Goal: Task Accomplishment & Management: Manage account settings

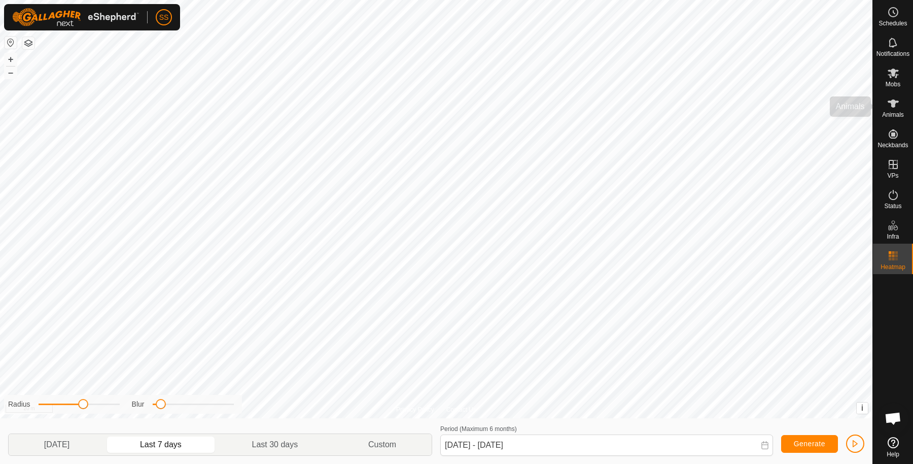
click at [893, 99] on icon at bounding box center [893, 103] width 12 height 12
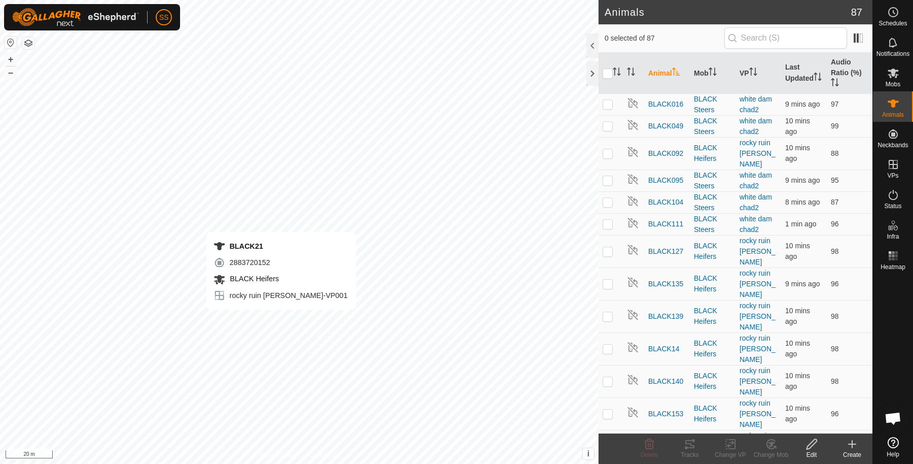
checkbox input "true"
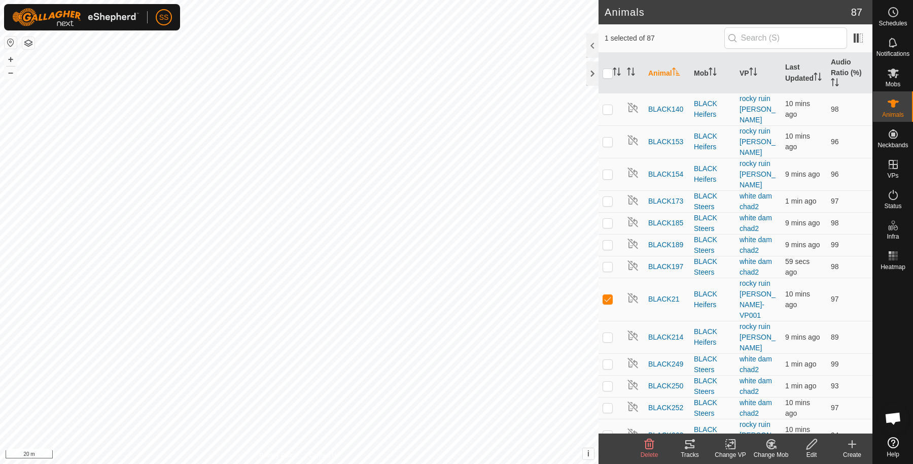
scroll to position [257, 0]
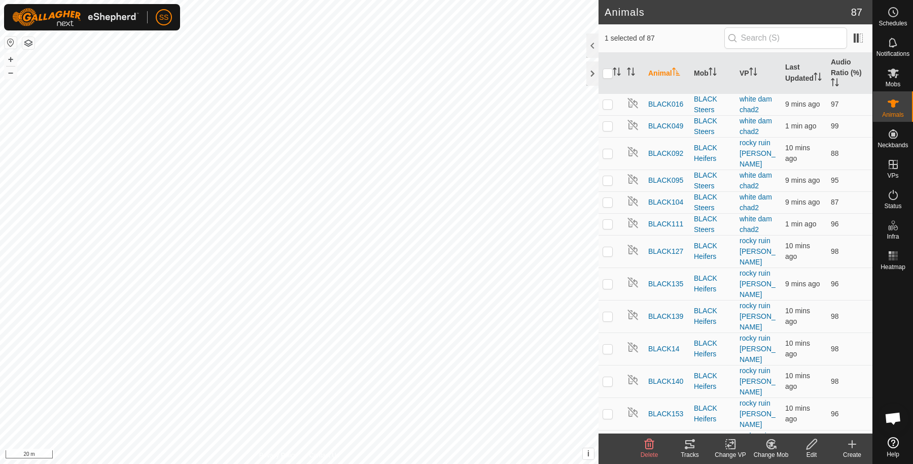
checkbox input "true"
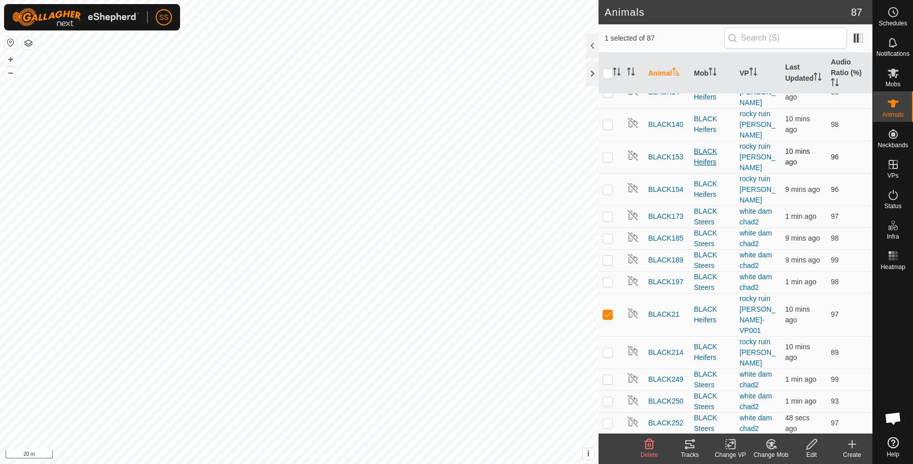
scroll to position [257, 0]
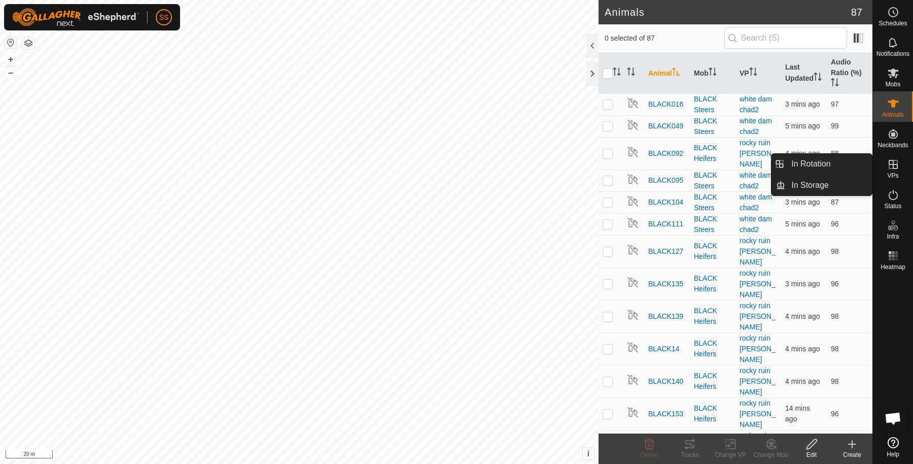
click at [894, 176] on span "VPs" at bounding box center [892, 176] width 11 height 6
click at [840, 163] on link "In Rotation" at bounding box center [828, 164] width 87 height 20
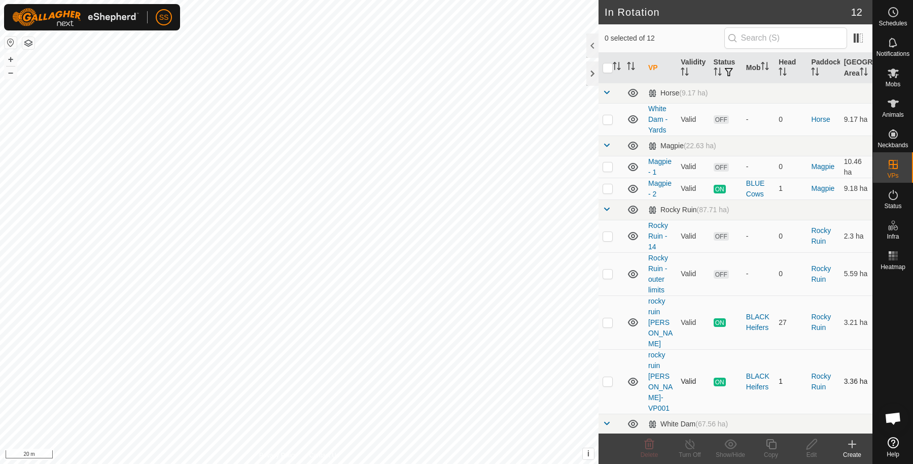
click at [609, 377] on p-checkbox at bounding box center [608, 381] width 10 height 8
checkbox input "true"
click at [770, 445] on icon at bounding box center [771, 444] width 13 height 12
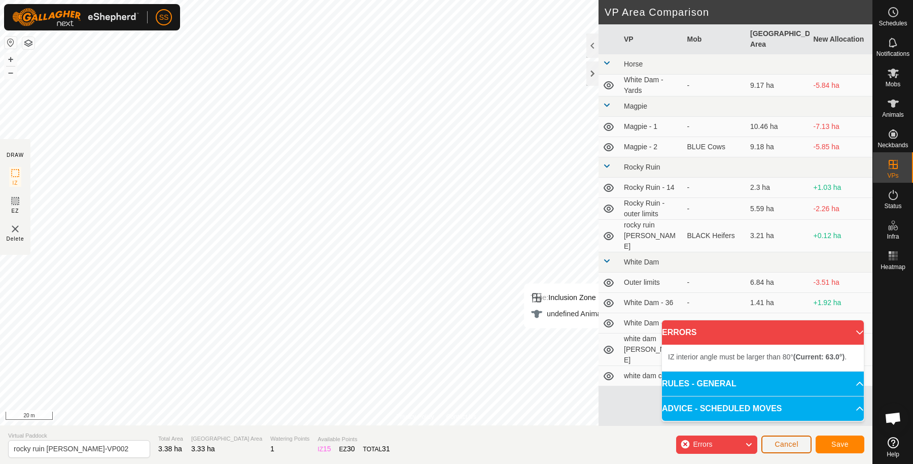
click at [784, 447] on span "Cancel" at bounding box center [787, 444] width 24 height 8
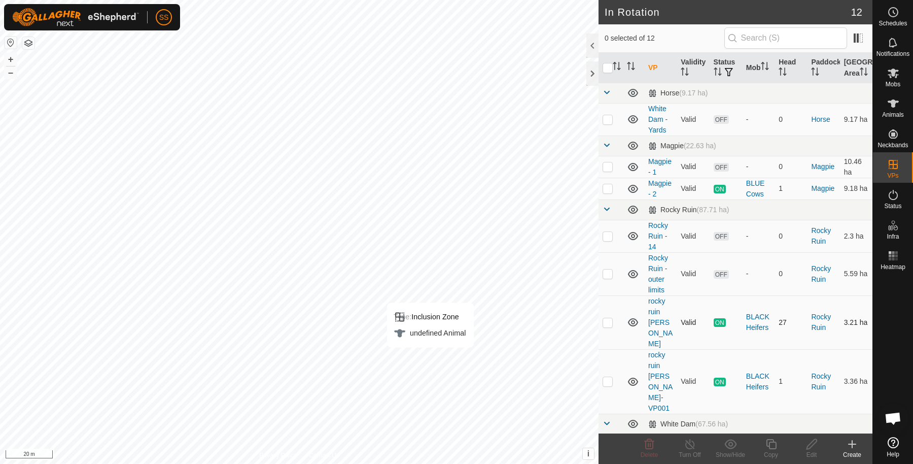
click at [609, 322] on p-checkbox at bounding box center [608, 322] width 10 height 8
checkbox input "true"
click at [769, 449] on icon at bounding box center [771, 444] width 13 height 12
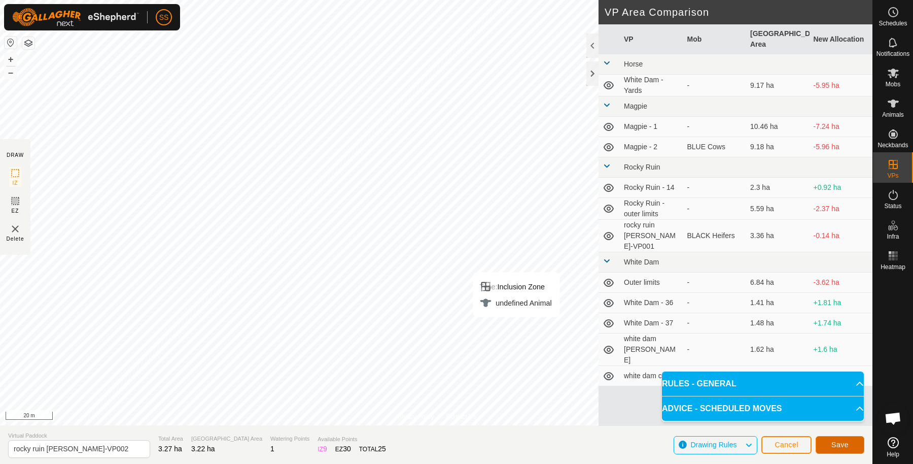
click at [847, 439] on button "Save" at bounding box center [840, 445] width 49 height 18
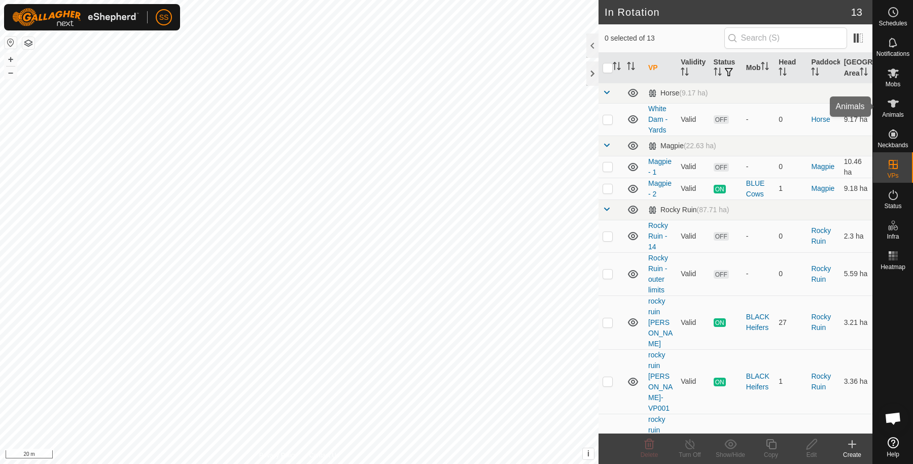
click at [895, 97] on icon at bounding box center [893, 103] width 12 height 12
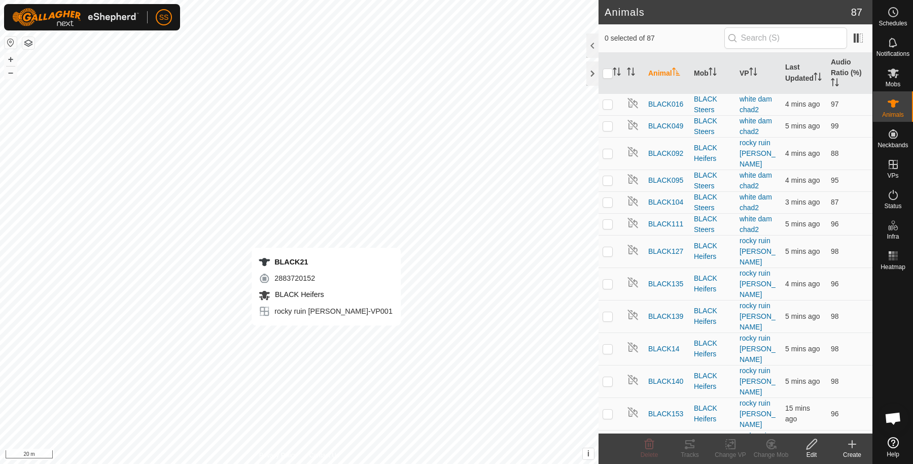
checkbox input "true"
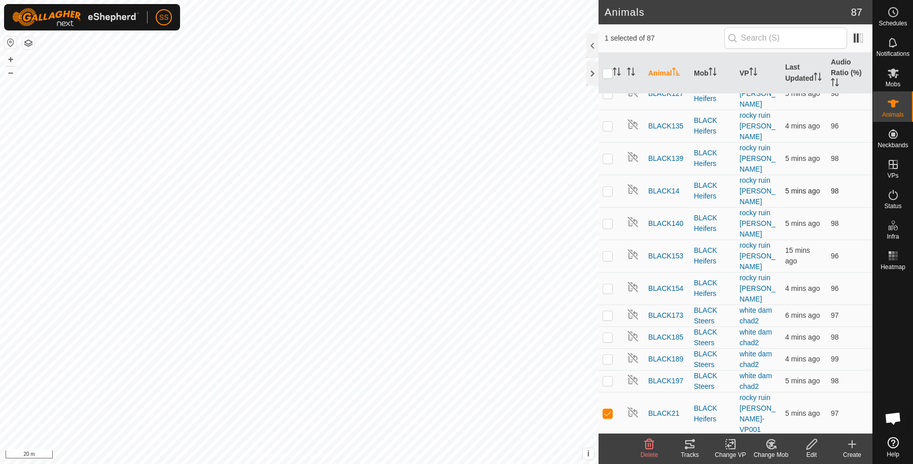
scroll to position [158, 0]
click at [724, 442] on change-vp-svg-icon at bounding box center [730, 444] width 41 height 12
click at [754, 402] on link "Choose VP..." at bounding box center [761, 401] width 100 height 20
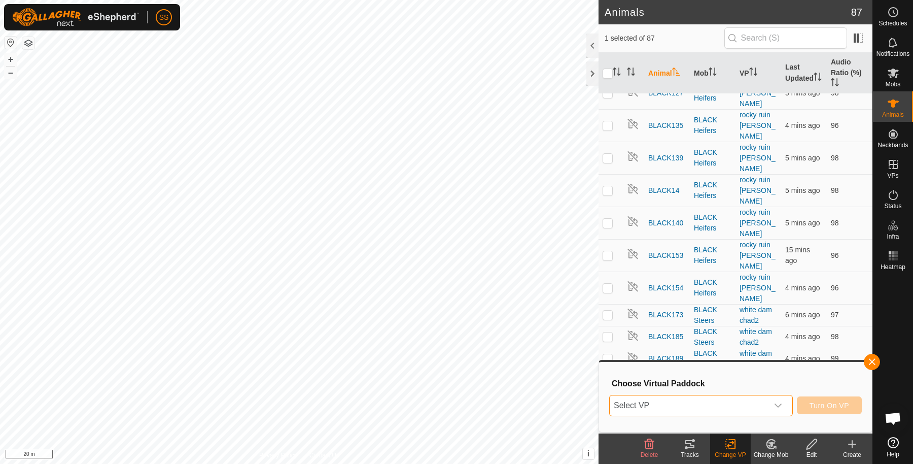
click at [711, 399] on span "Select VP" at bounding box center [689, 405] width 158 height 20
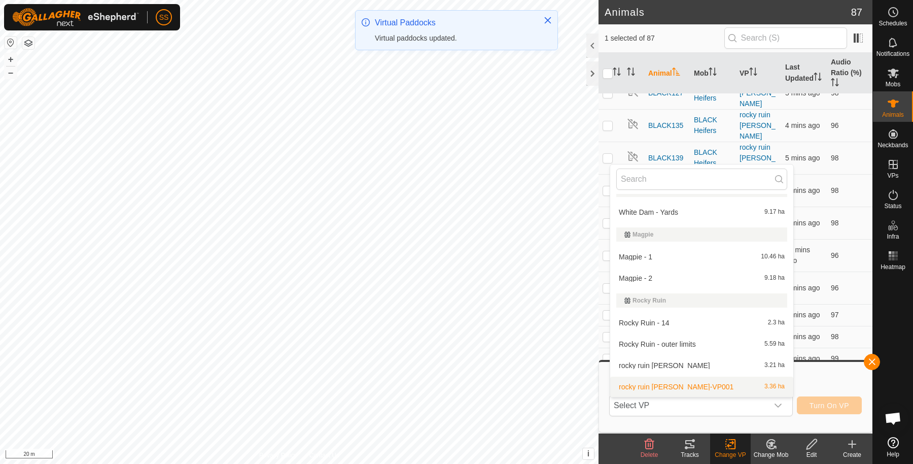
scroll to position [45, 0]
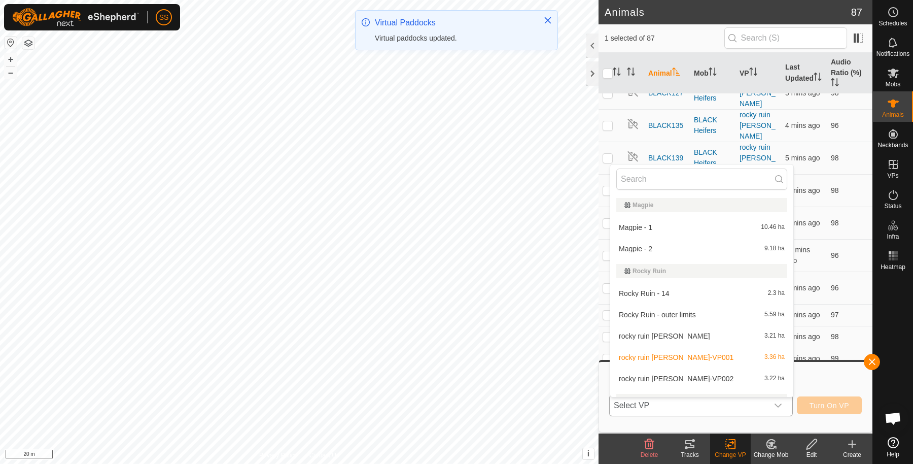
click at [684, 376] on li "rocky ruin chad-VP002 3.22 ha" at bounding box center [701, 378] width 183 height 20
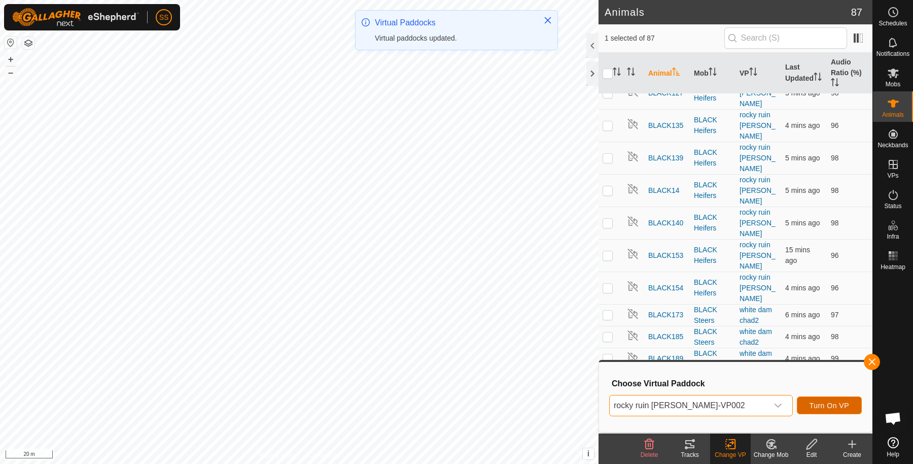
click at [804, 405] on button "Turn On VP" at bounding box center [829, 405] width 65 height 18
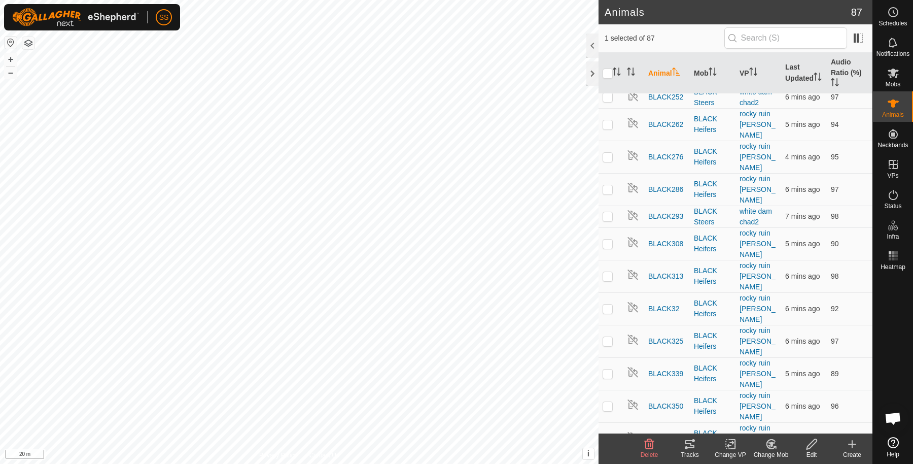
scroll to position [701, 0]
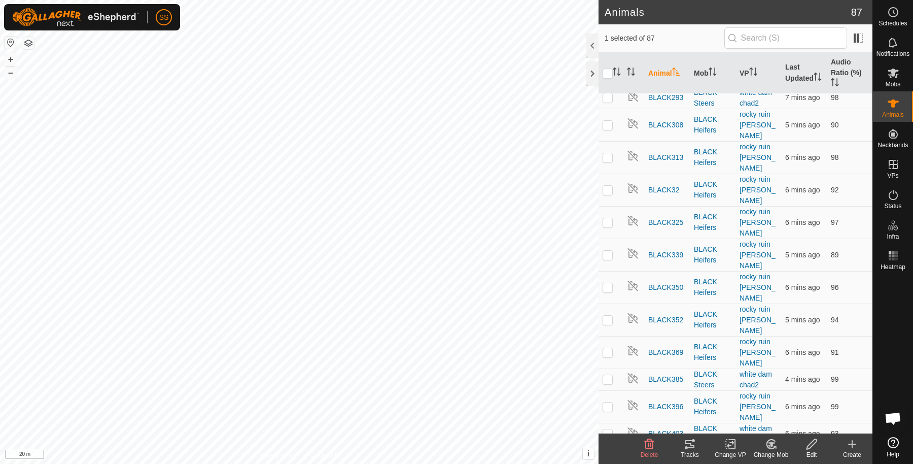
click at [684, 447] on icon at bounding box center [690, 444] width 12 height 12
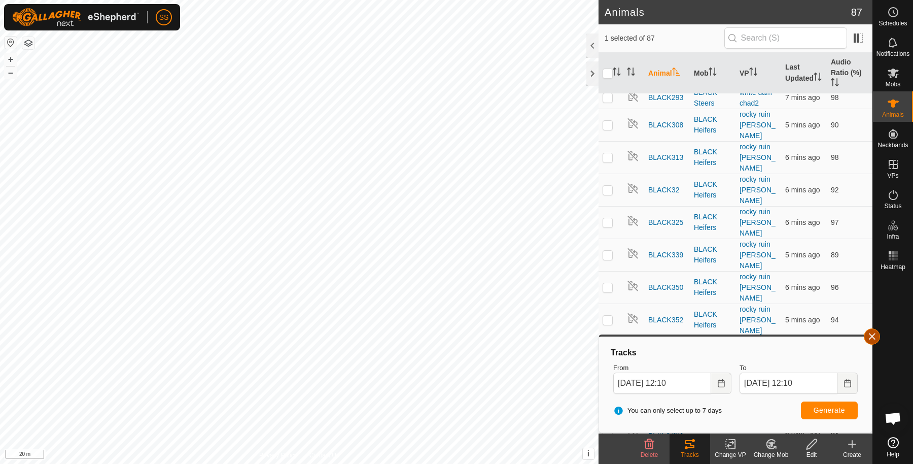
click at [874, 339] on button "button" at bounding box center [872, 336] width 16 height 16
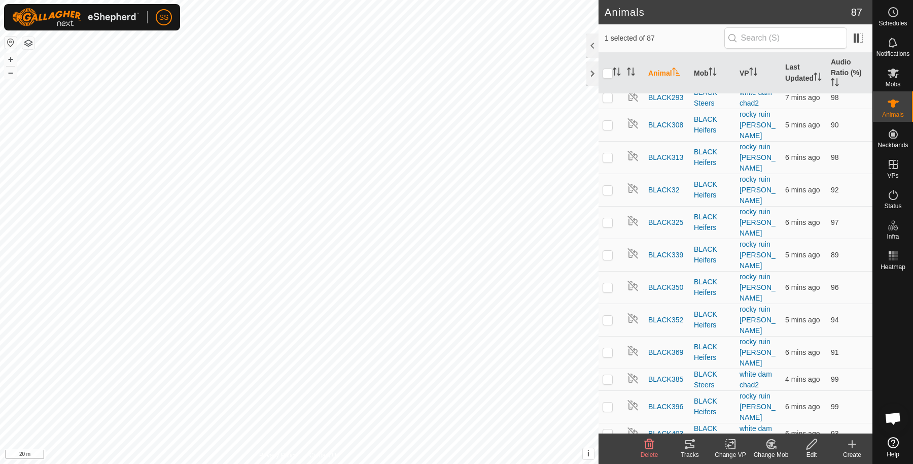
checkbox input "false"
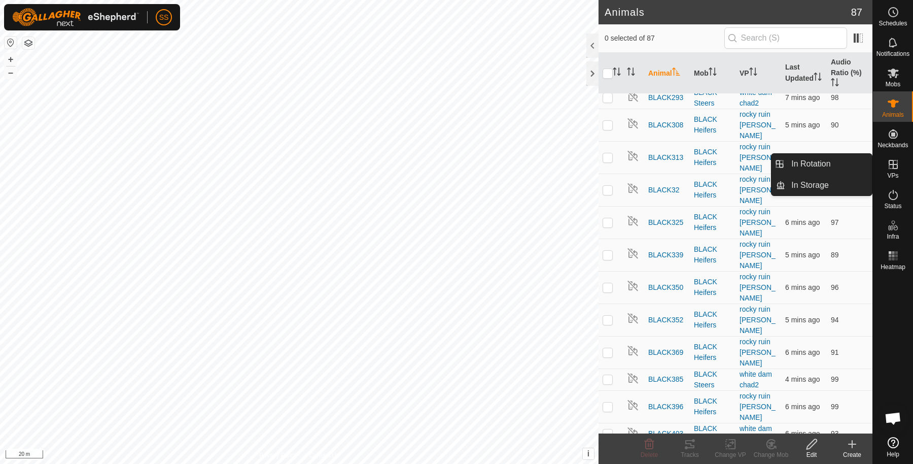
click at [900, 164] on es-virtualpaddocks-svg-icon at bounding box center [893, 164] width 18 height 16
click at [902, 167] on div "VPs" at bounding box center [893, 167] width 40 height 30
click at [842, 163] on link "In Rotation" at bounding box center [828, 164] width 87 height 20
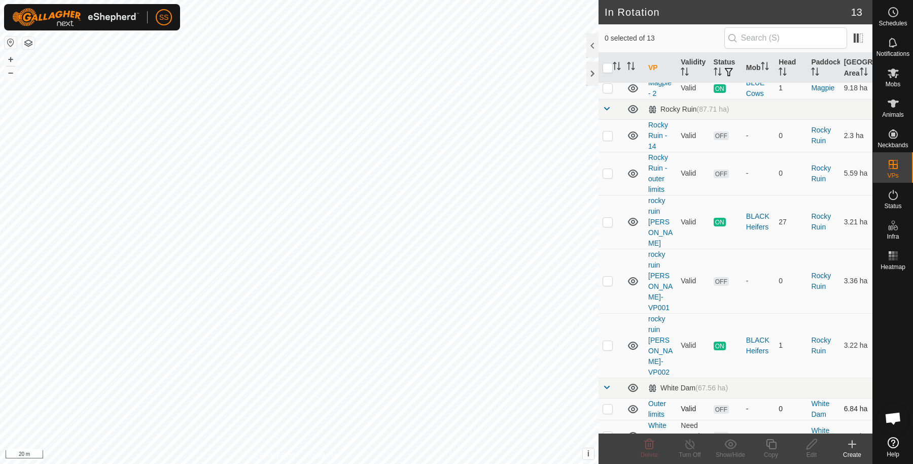
scroll to position [99, 0]
click at [612, 278] on p-checkbox at bounding box center [608, 282] width 10 height 8
click at [608, 278] on p-checkbox at bounding box center [608, 282] width 10 height 8
checkbox input "false"
click at [615, 150] on td at bounding box center [611, 136] width 24 height 32
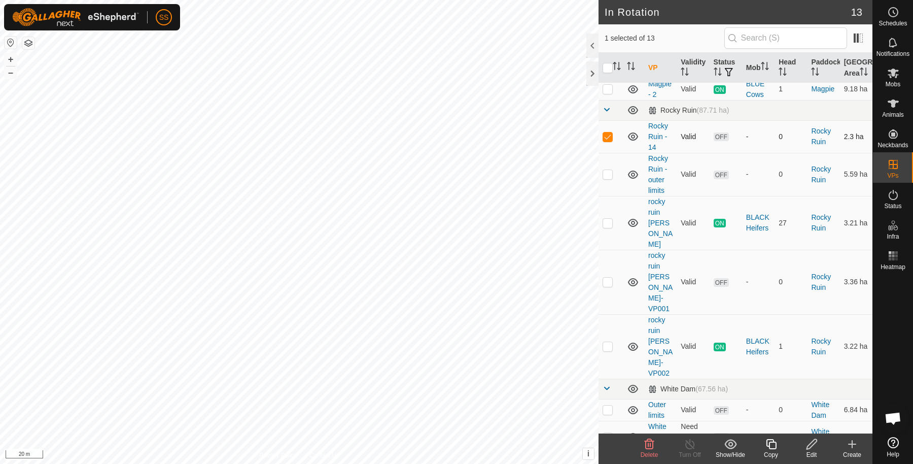
click at [610, 150] on td at bounding box center [611, 136] width 24 height 32
checkbox input "false"
click at [610, 223] on p-checkbox at bounding box center [608, 223] width 10 height 8
click at [610, 224] on p-checkbox at bounding box center [608, 223] width 10 height 8
click at [610, 221] on p-checkbox at bounding box center [608, 223] width 10 height 8
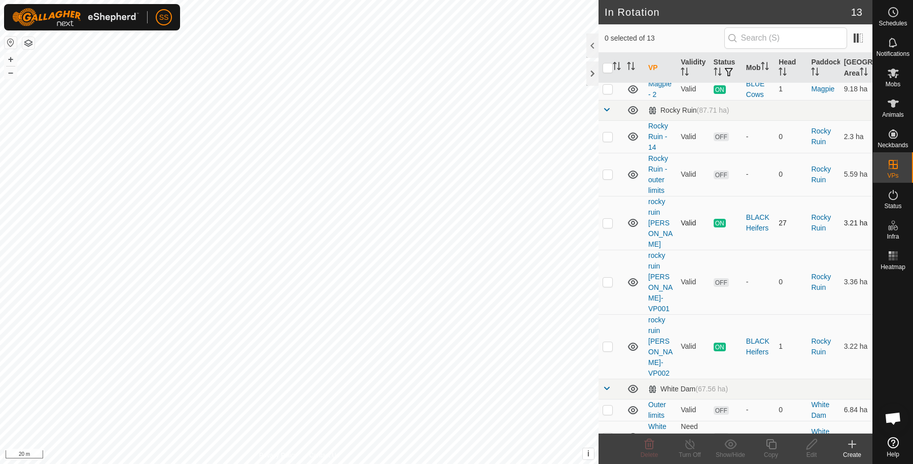
checkbox input "true"
click at [782, 453] on div "Copy" at bounding box center [771, 454] width 41 height 9
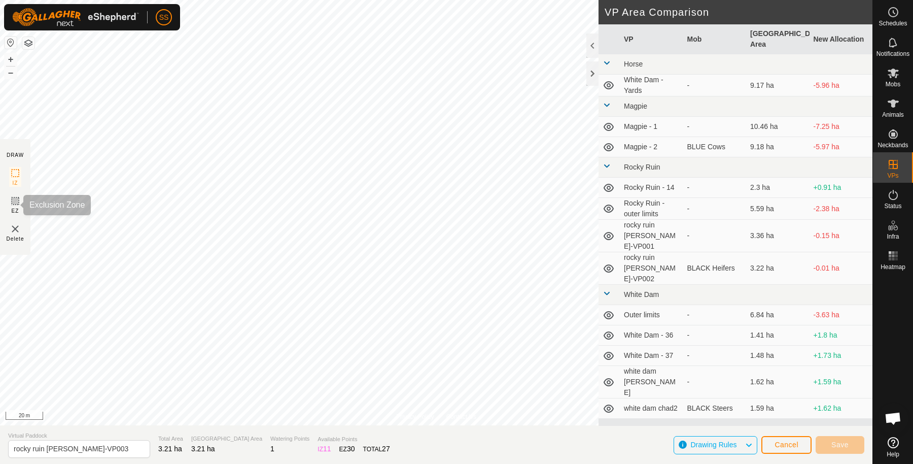
click at [18, 211] on span "EZ" at bounding box center [16, 211] width 8 height 8
click at [832, 445] on span "Save" at bounding box center [840, 444] width 17 height 8
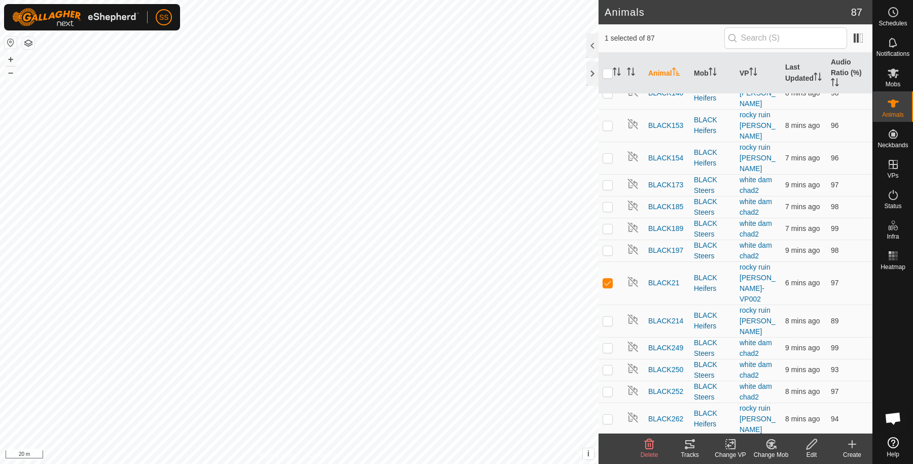
scroll to position [278, 0]
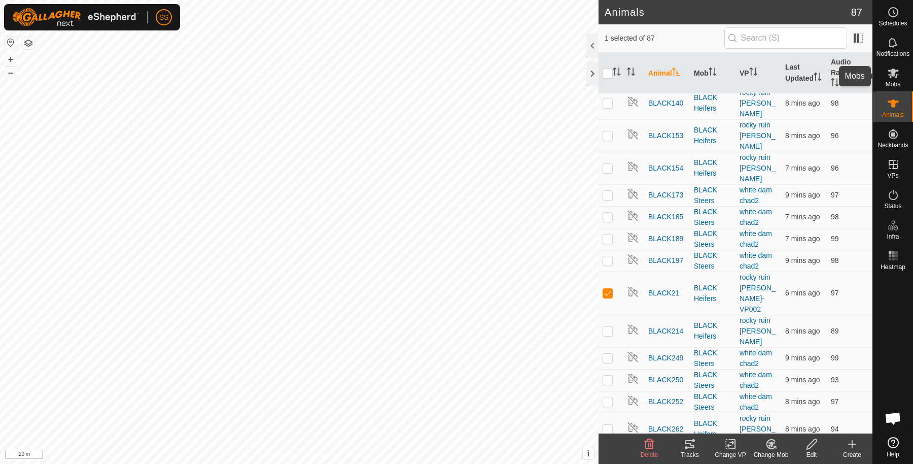
click at [902, 70] on es-mob-svg-icon at bounding box center [893, 73] width 18 height 16
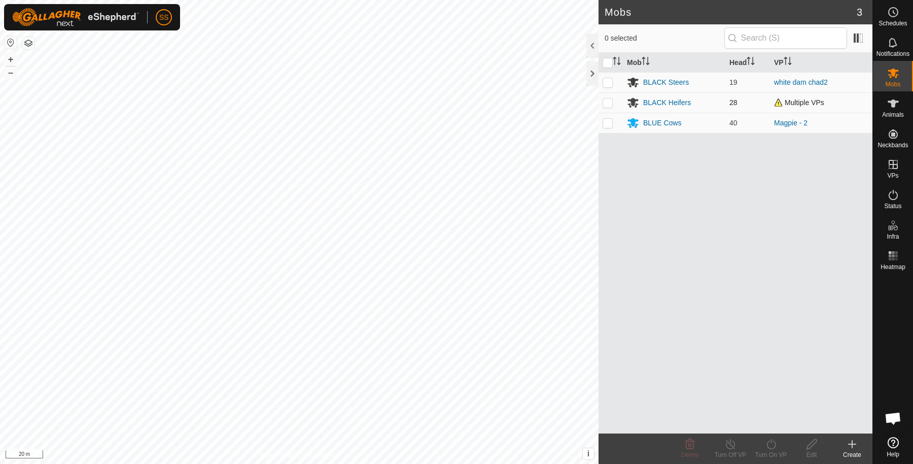
click at [607, 107] on td at bounding box center [611, 102] width 24 height 20
click at [605, 98] on p-checkbox at bounding box center [608, 102] width 10 height 8
checkbox input "false"
click at [886, 112] on span "Animals" at bounding box center [893, 115] width 22 height 6
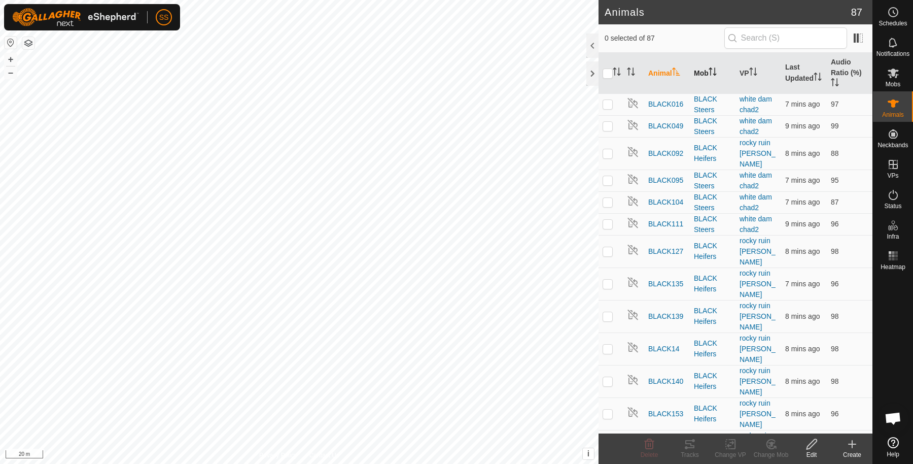
click at [703, 74] on th "Mob" at bounding box center [713, 73] width 46 height 41
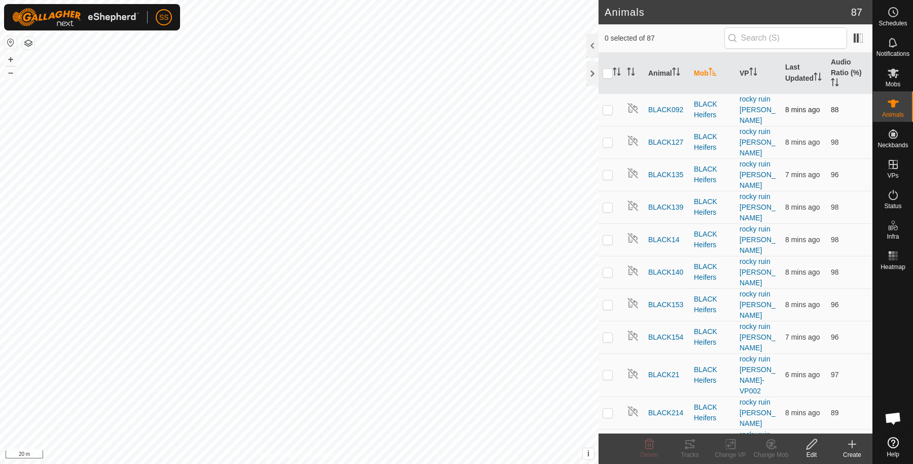
click at [605, 106] on p-checkbox at bounding box center [608, 110] width 10 height 8
checkbox input "true"
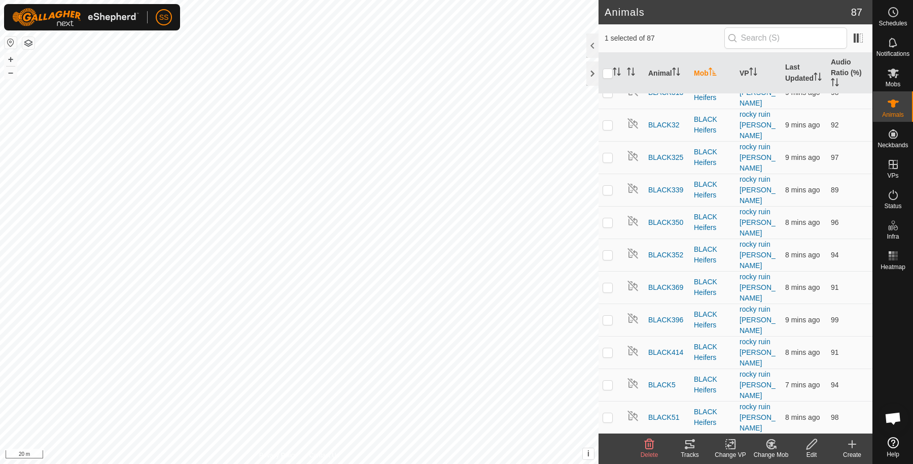
scroll to position [569, 0]
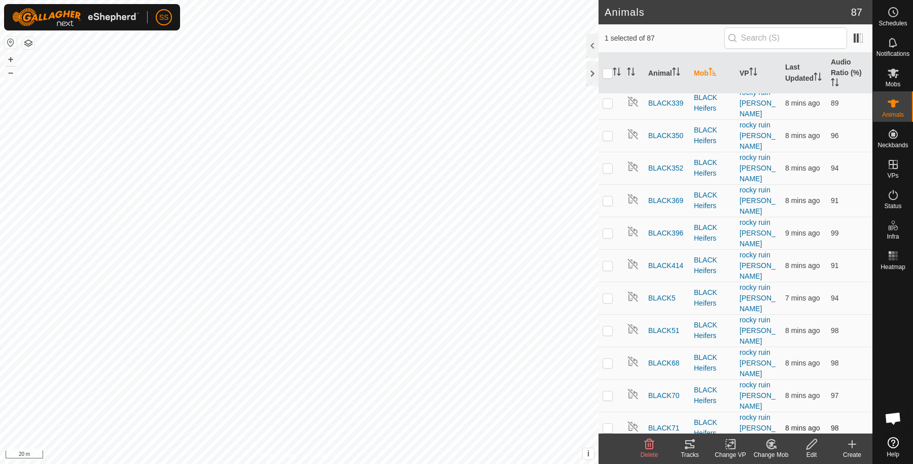
click at [609, 424] on p-checkbox at bounding box center [608, 428] width 10 height 8
checkbox input "true"
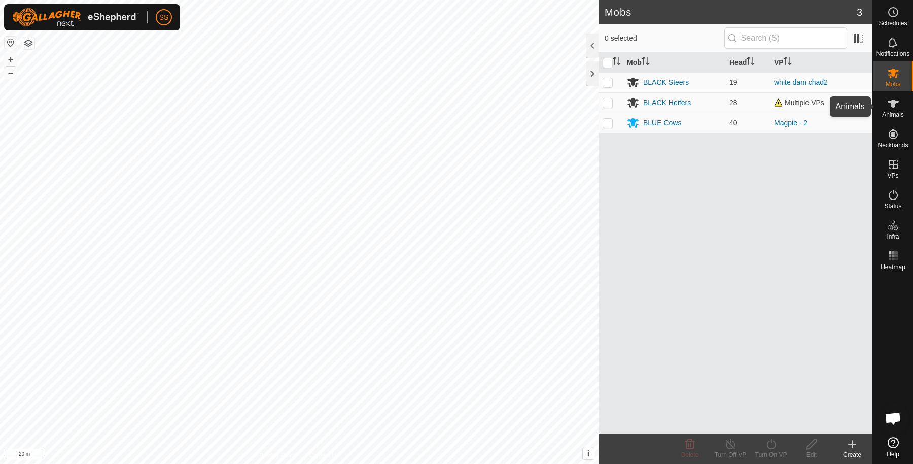
click at [892, 108] on icon at bounding box center [893, 103] width 12 height 12
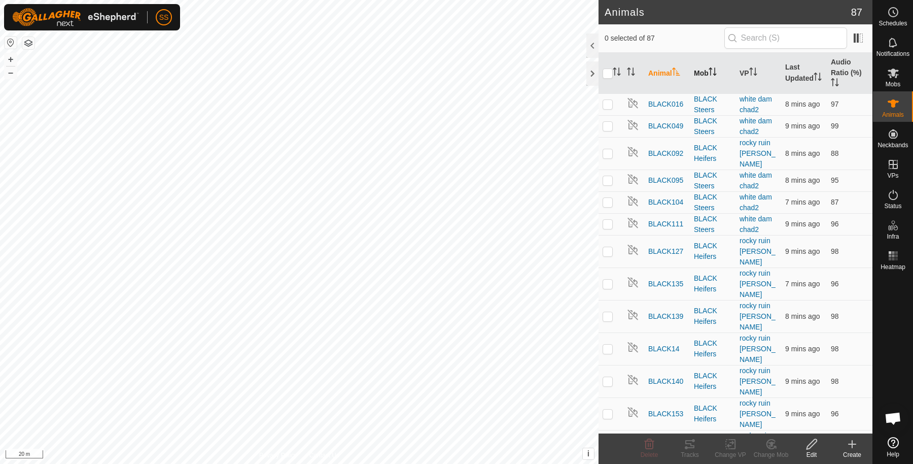
click at [717, 76] on th "Mob" at bounding box center [713, 73] width 46 height 41
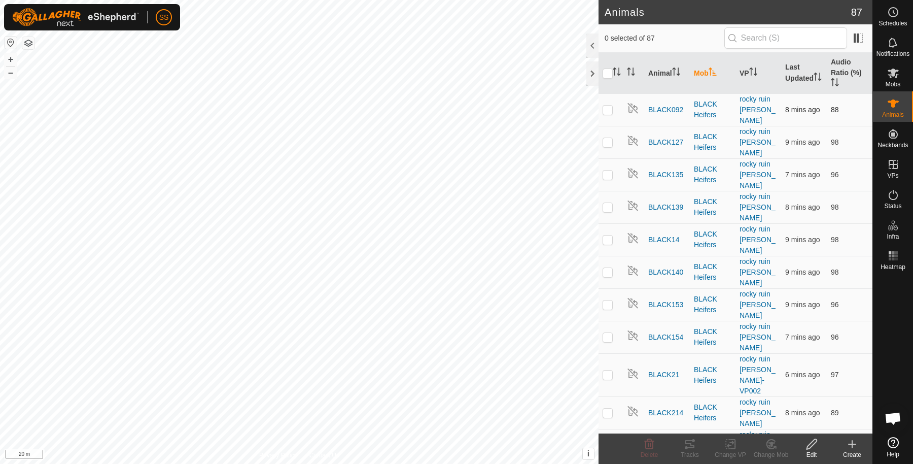
click at [604, 106] on p-checkbox at bounding box center [608, 110] width 10 height 8
click at [609, 107] on p-tablecheckbox at bounding box center [608, 110] width 10 height 8
click at [609, 106] on p-checkbox at bounding box center [608, 110] width 10 height 8
checkbox input "true"
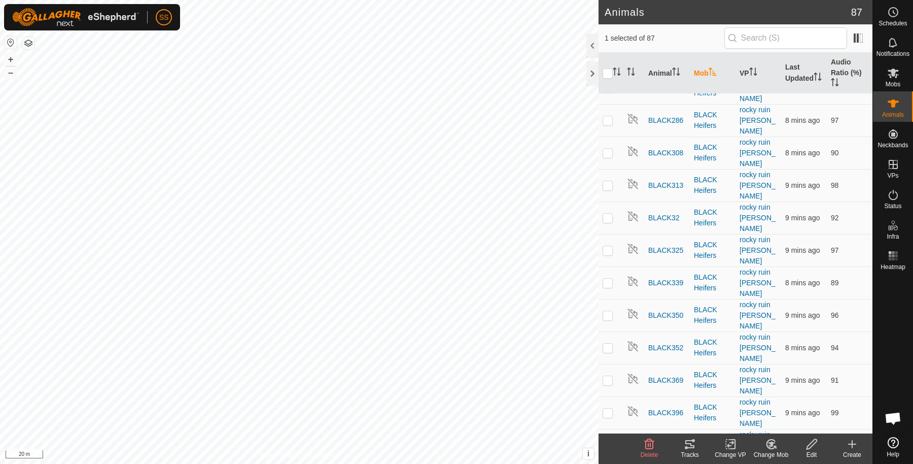
scroll to position [399, 0]
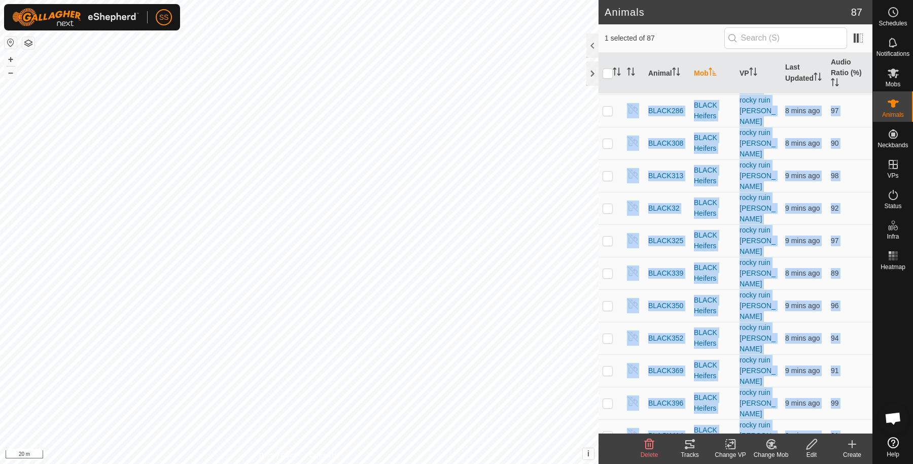
checkbox input "true"
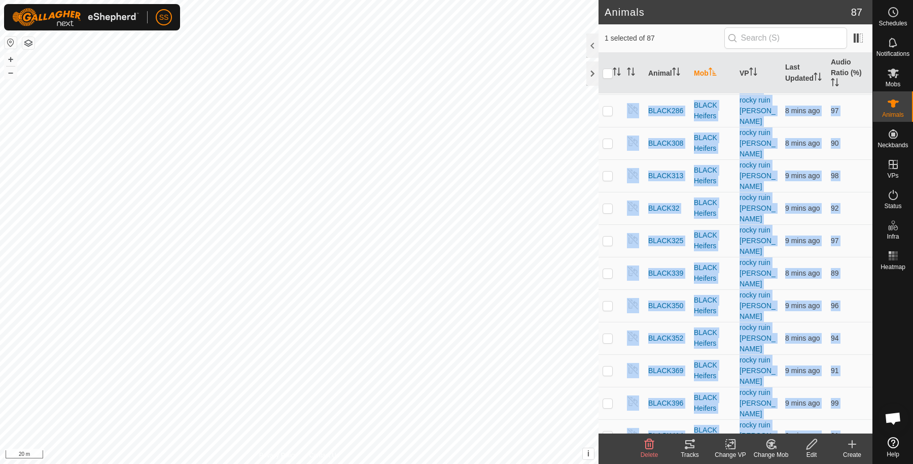
checkbox input "true"
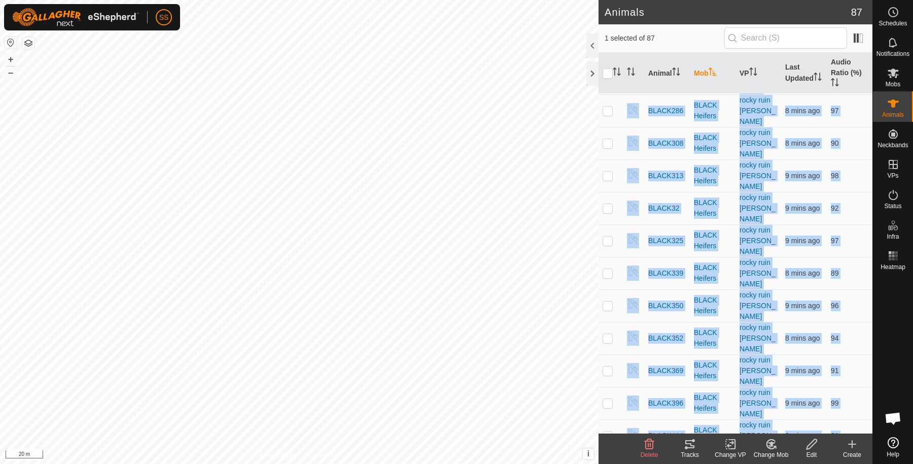
checkbox input "true"
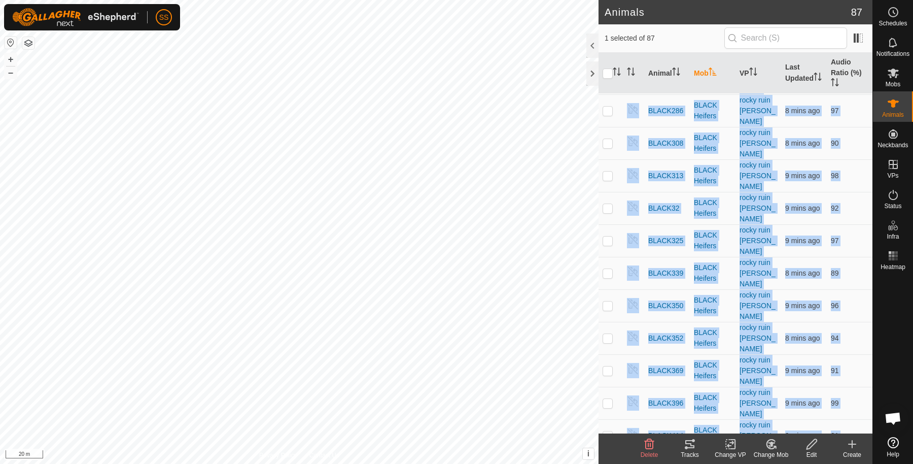
checkbox input "true"
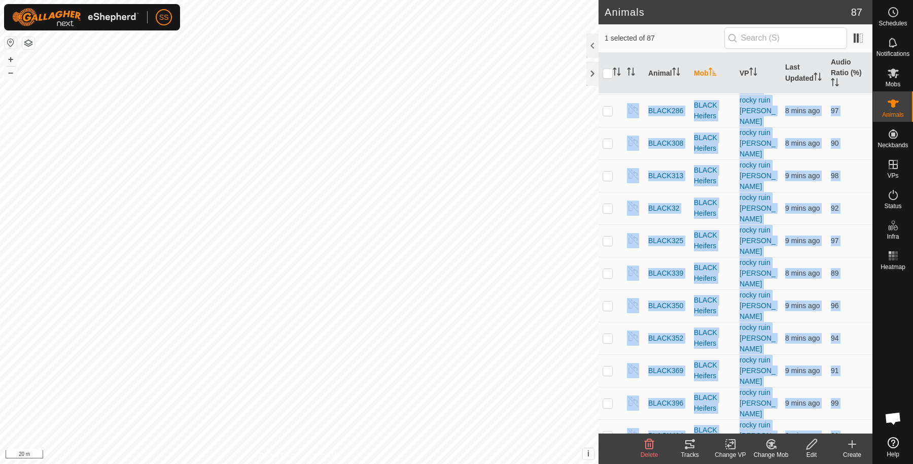
checkbox input "true"
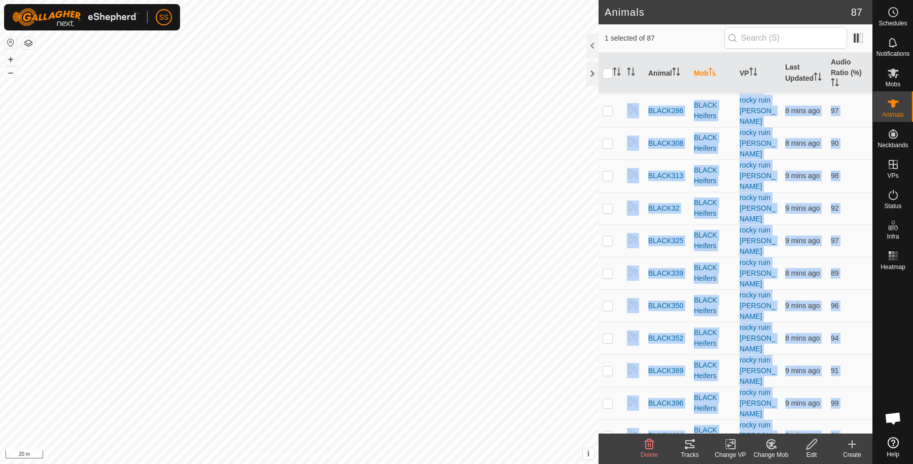
checkbox input "true"
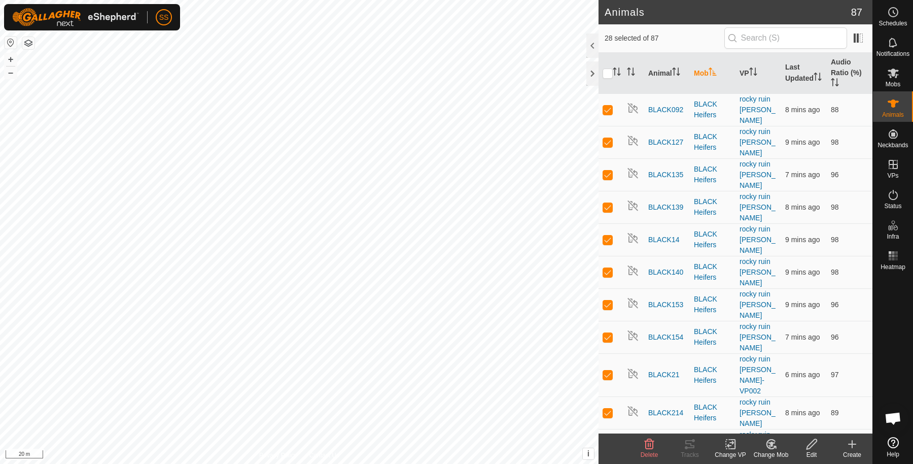
scroll to position [1, 0]
click at [608, 370] on p-checkbox at bounding box center [608, 374] width 10 height 8
checkbox input "false"
drag, startPoint x: 773, startPoint y: 447, endPoint x: 737, endPoint y: 439, distance: 36.4
click at [737, 439] on footer "Delete Tracks Change VP Change Mob Edit Create" at bounding box center [736, 448] width 274 height 30
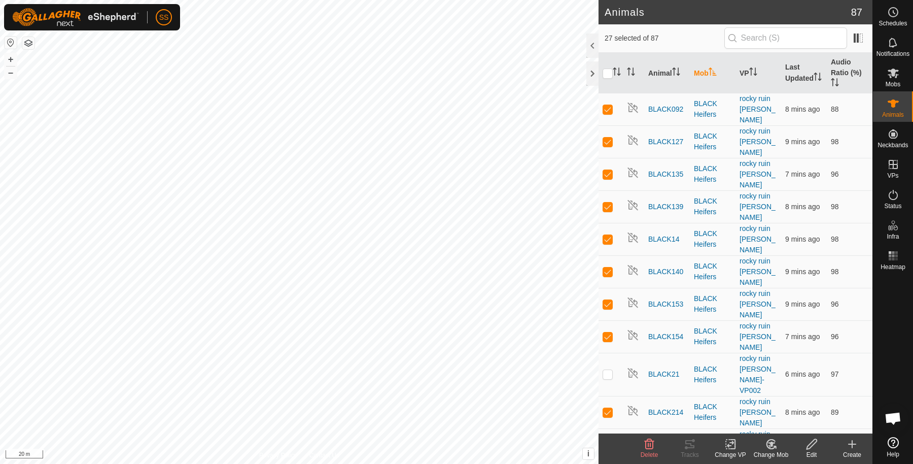
click at [730, 444] on icon at bounding box center [731, 444] width 13 height 12
click at [741, 405] on link "Choose VP..." at bounding box center [761, 401] width 100 height 20
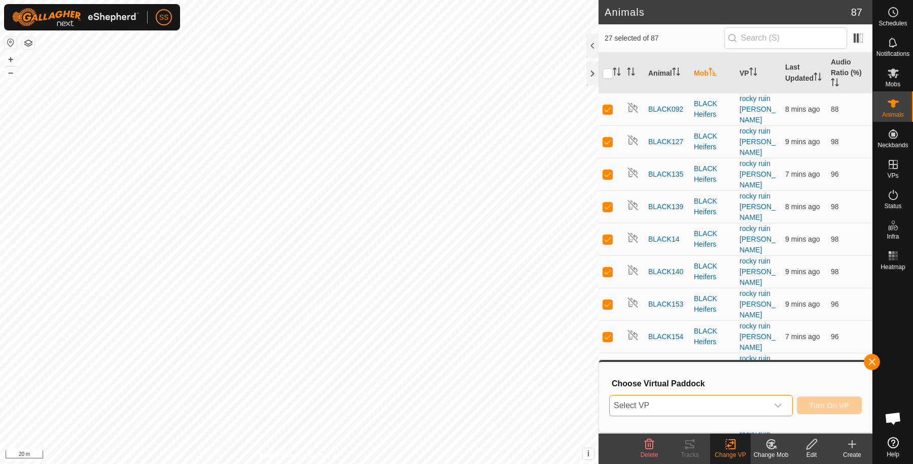
click at [728, 403] on span "Select VP" at bounding box center [689, 405] width 158 height 20
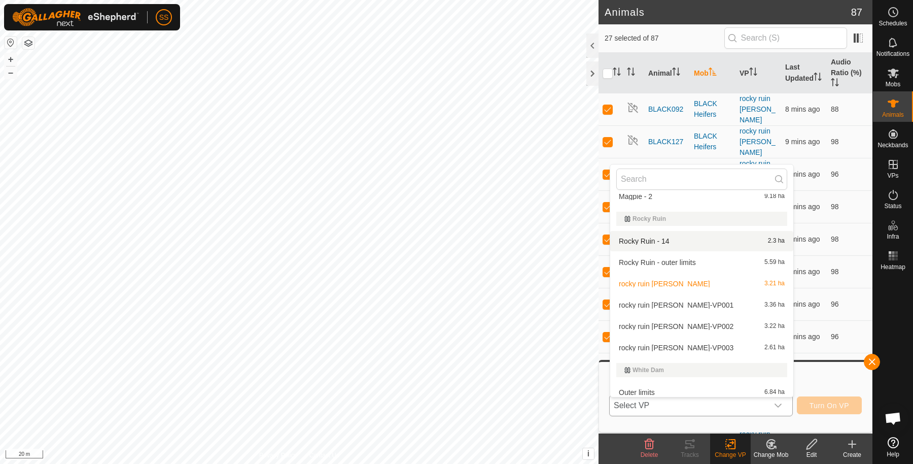
scroll to position [99, 0]
click at [712, 340] on li "rocky ruin chad-VP003 2.61 ha" at bounding box center [701, 345] width 183 height 20
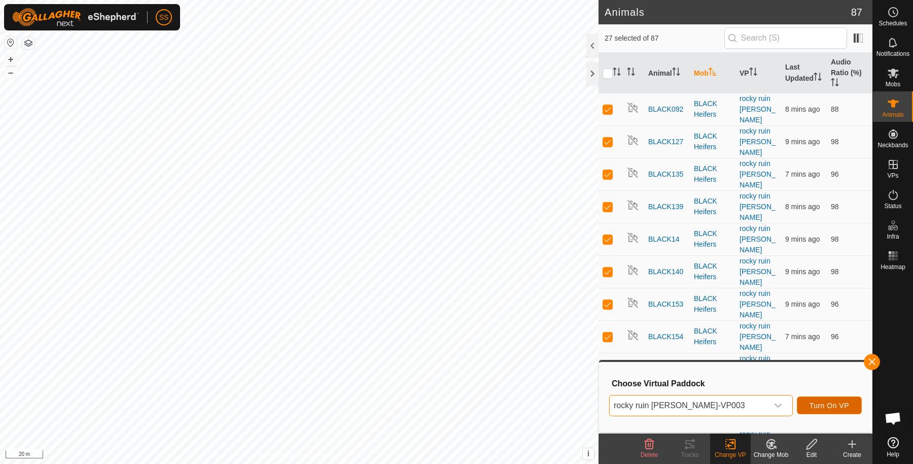
click at [814, 402] on span "Turn On VP" at bounding box center [830, 405] width 40 height 8
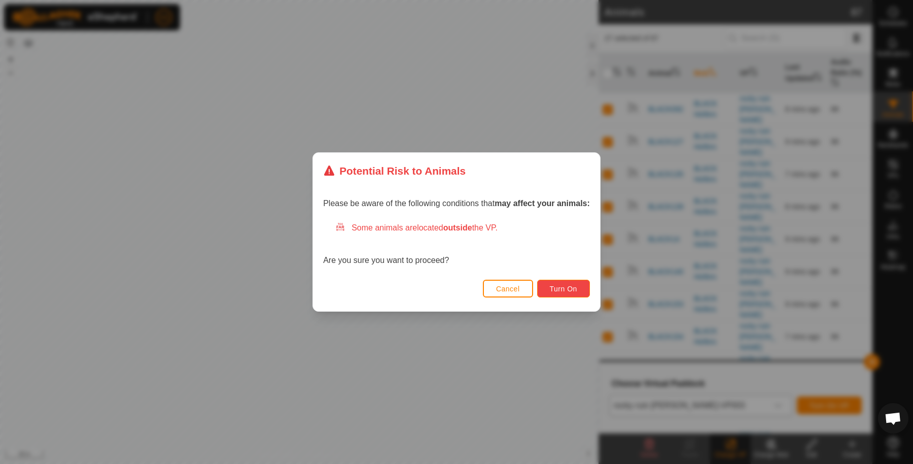
click at [564, 286] on span "Turn On" at bounding box center [563, 289] width 27 height 8
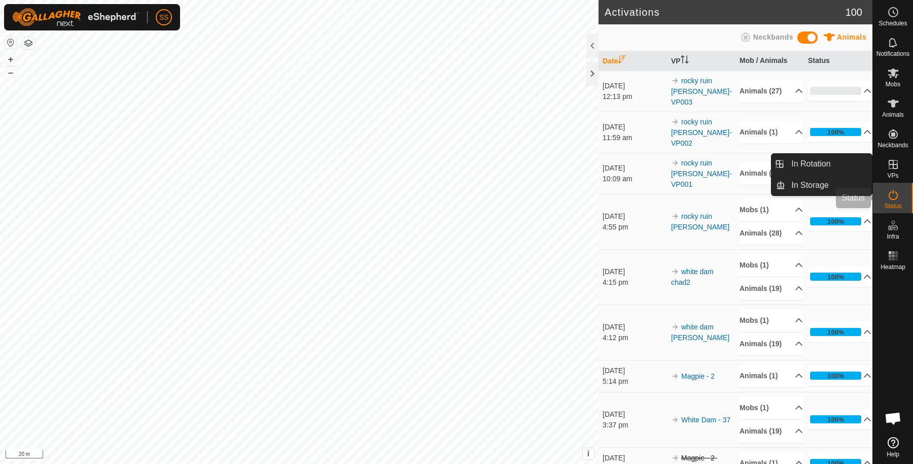
click at [893, 191] on icon at bounding box center [893, 195] width 9 height 10
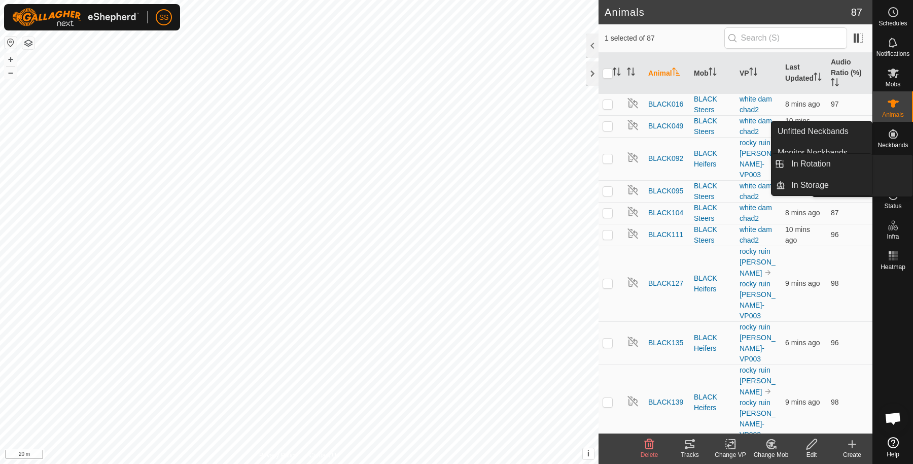
click at [899, 194] on icon at bounding box center [893, 195] width 12 height 12
click at [897, 197] on icon at bounding box center [893, 195] width 9 height 10
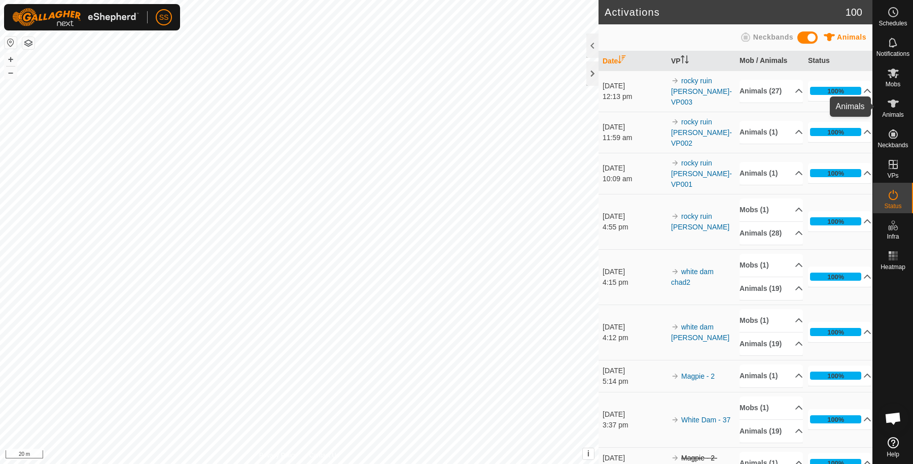
click at [886, 103] on es-animals-svg-icon at bounding box center [893, 103] width 18 height 16
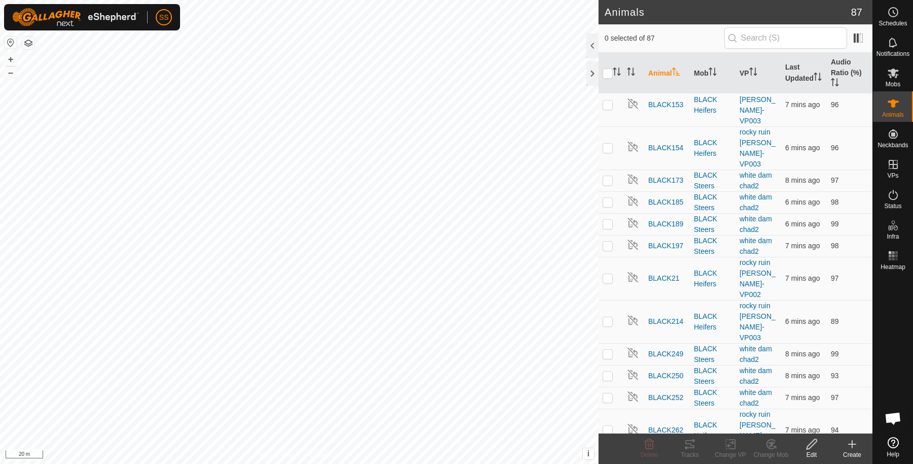
scroll to position [386, 0]
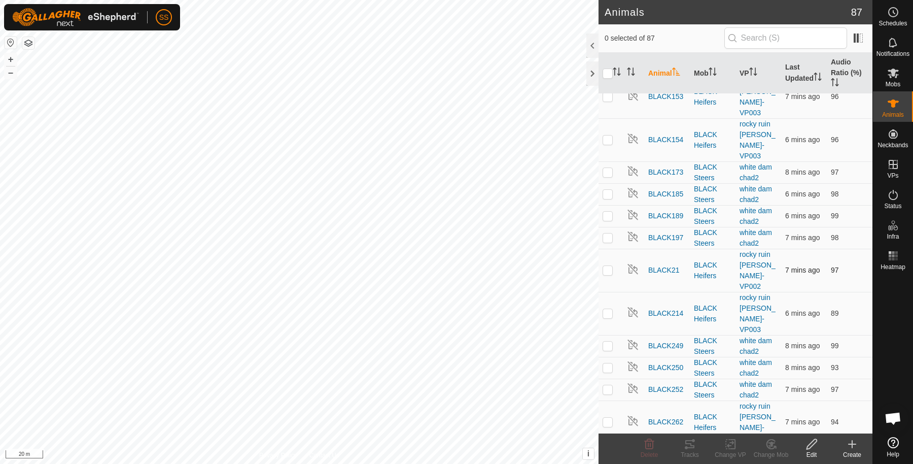
click at [611, 266] on p-checkbox at bounding box center [608, 270] width 10 height 8
checkbox input "true"
click at [728, 448] on icon at bounding box center [731, 444] width 13 height 12
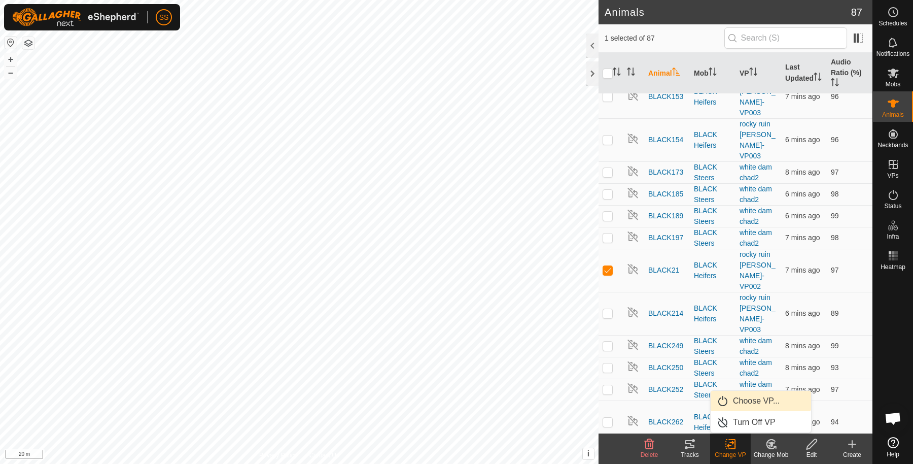
click at [745, 401] on link "Choose VP..." at bounding box center [761, 401] width 100 height 20
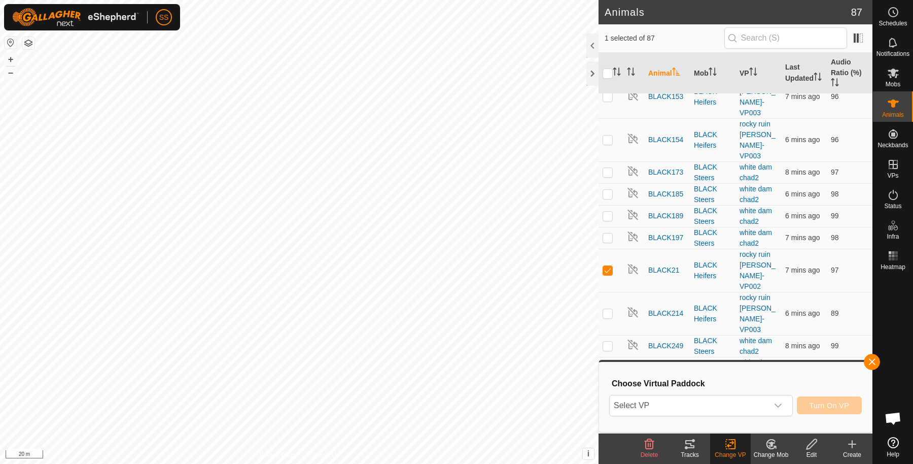
click at [715, 393] on div "Select VP Turn On VP" at bounding box center [735, 405] width 253 height 24
click at [708, 408] on span "Select VP" at bounding box center [689, 405] width 158 height 20
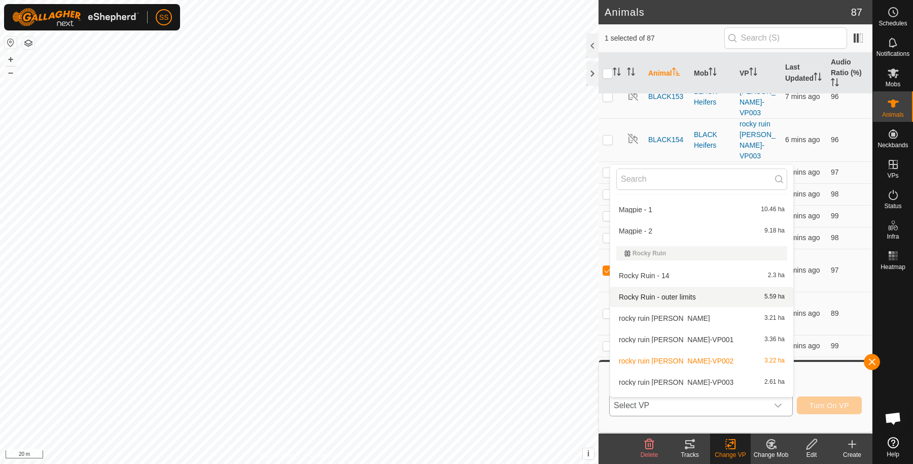
scroll to position [64, 0]
click at [690, 373] on li "rocky ruin chad-VP003 2.61 ha" at bounding box center [701, 380] width 183 height 20
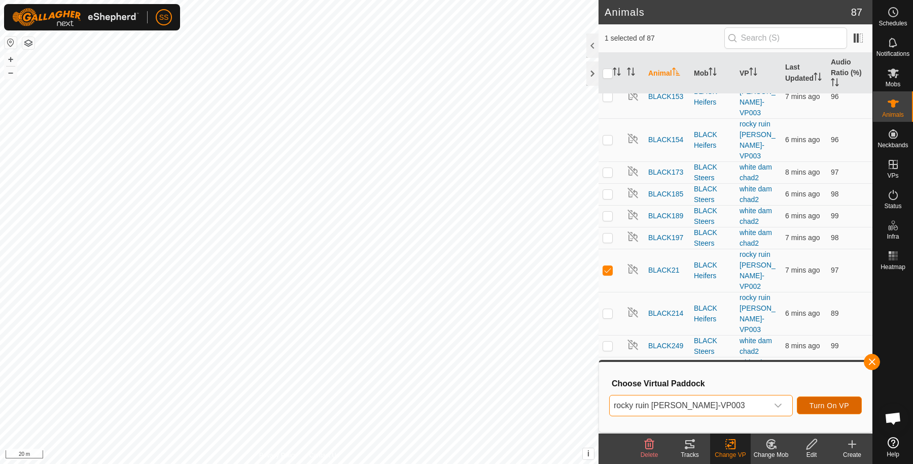
click at [842, 406] on span "Turn On VP" at bounding box center [830, 405] width 40 height 8
